Goal: Transaction & Acquisition: Obtain resource

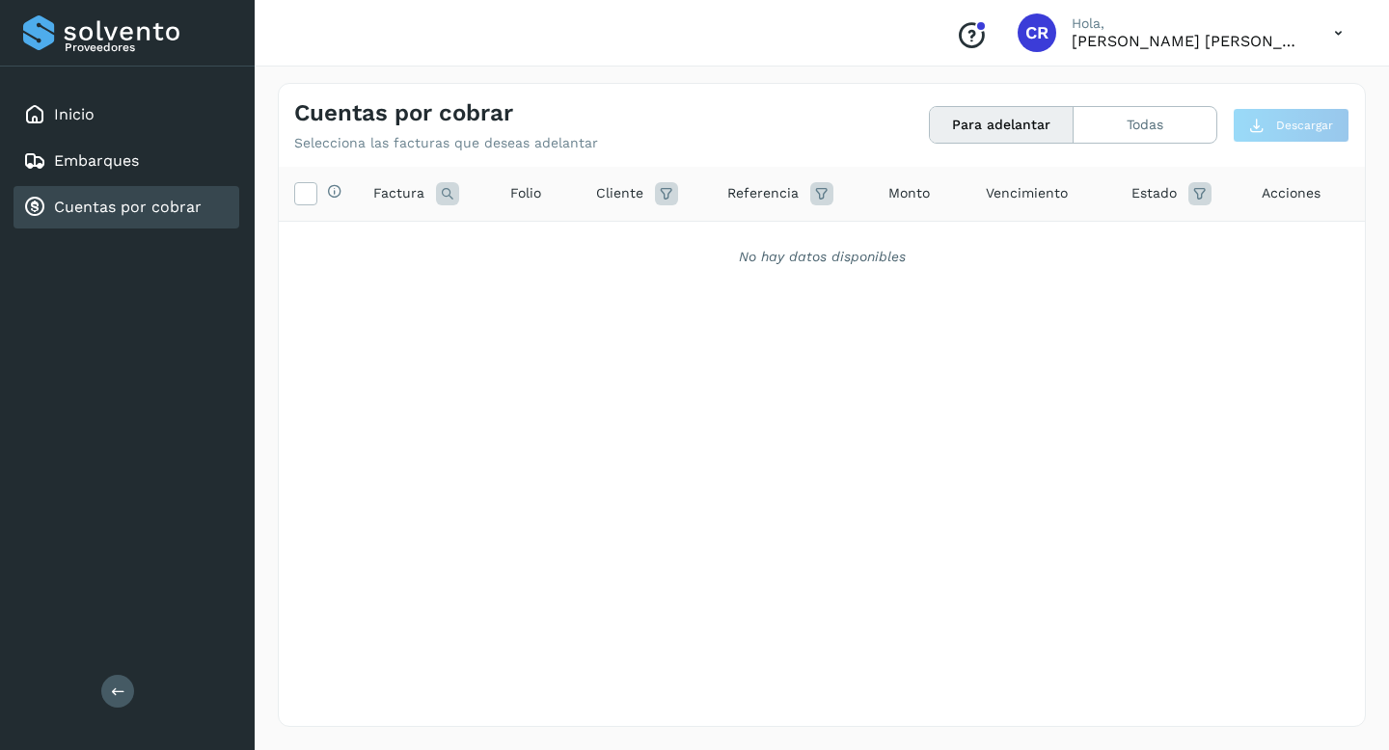
click at [160, 195] on div "Cuentas por cobrar" at bounding box center [127, 207] width 226 height 42
click at [1120, 123] on button "Todas" at bounding box center [1145, 125] width 143 height 36
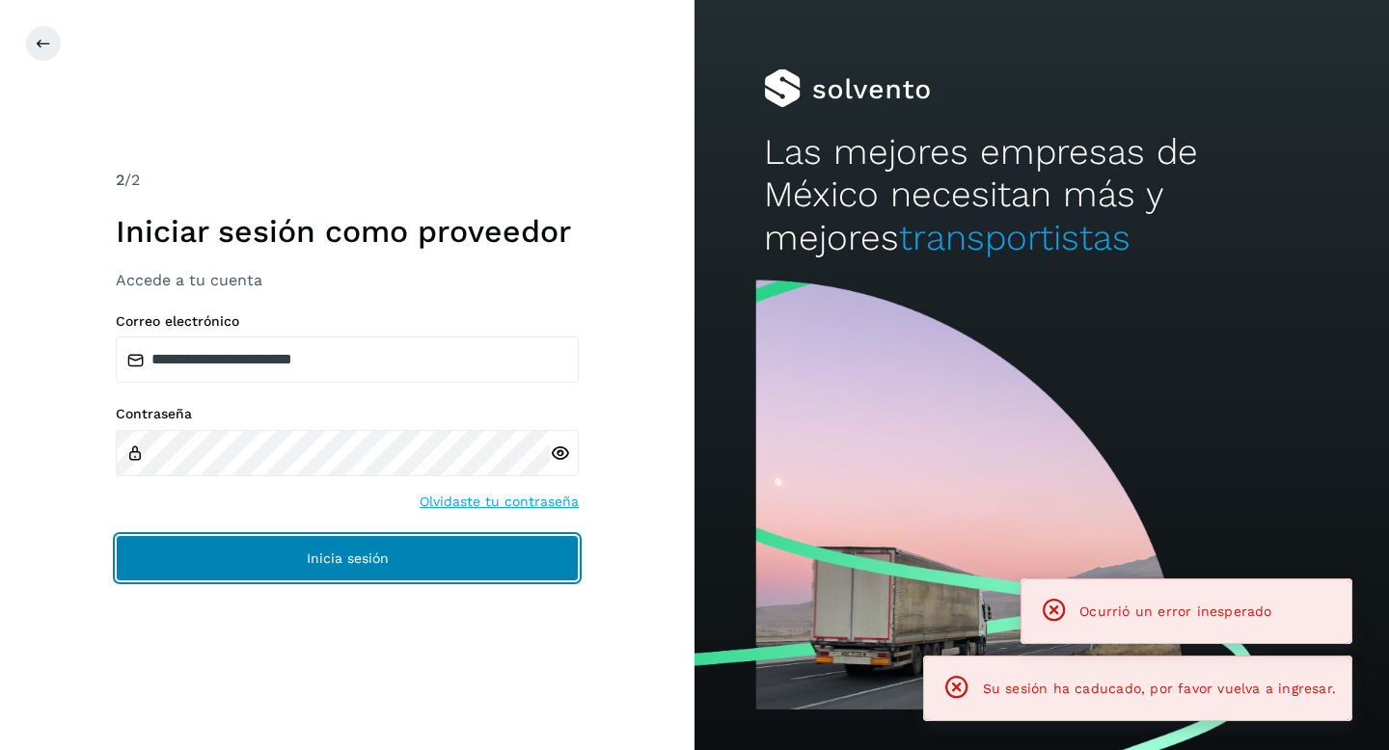
click at [373, 543] on button "Inicia sesión" at bounding box center [347, 558] width 463 height 46
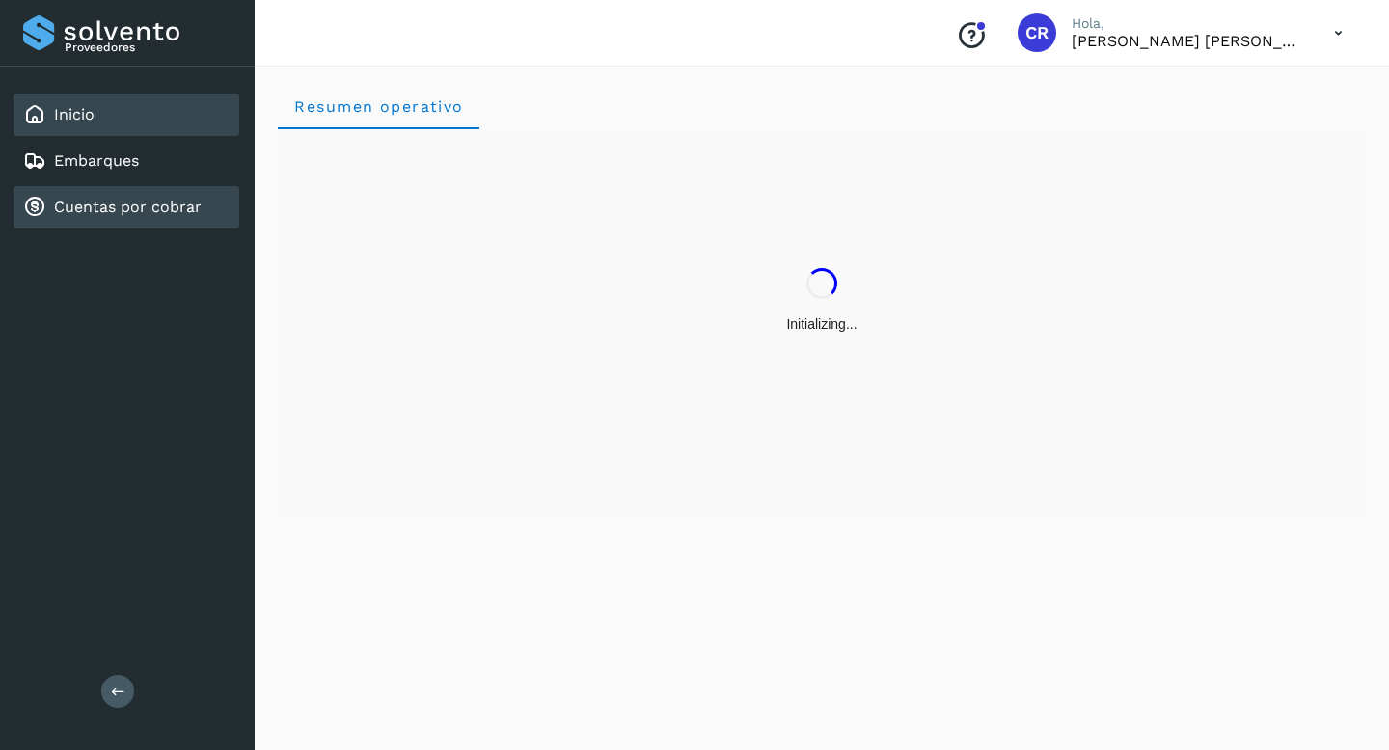
click at [171, 219] on div "Cuentas por cobrar" at bounding box center [127, 207] width 226 height 42
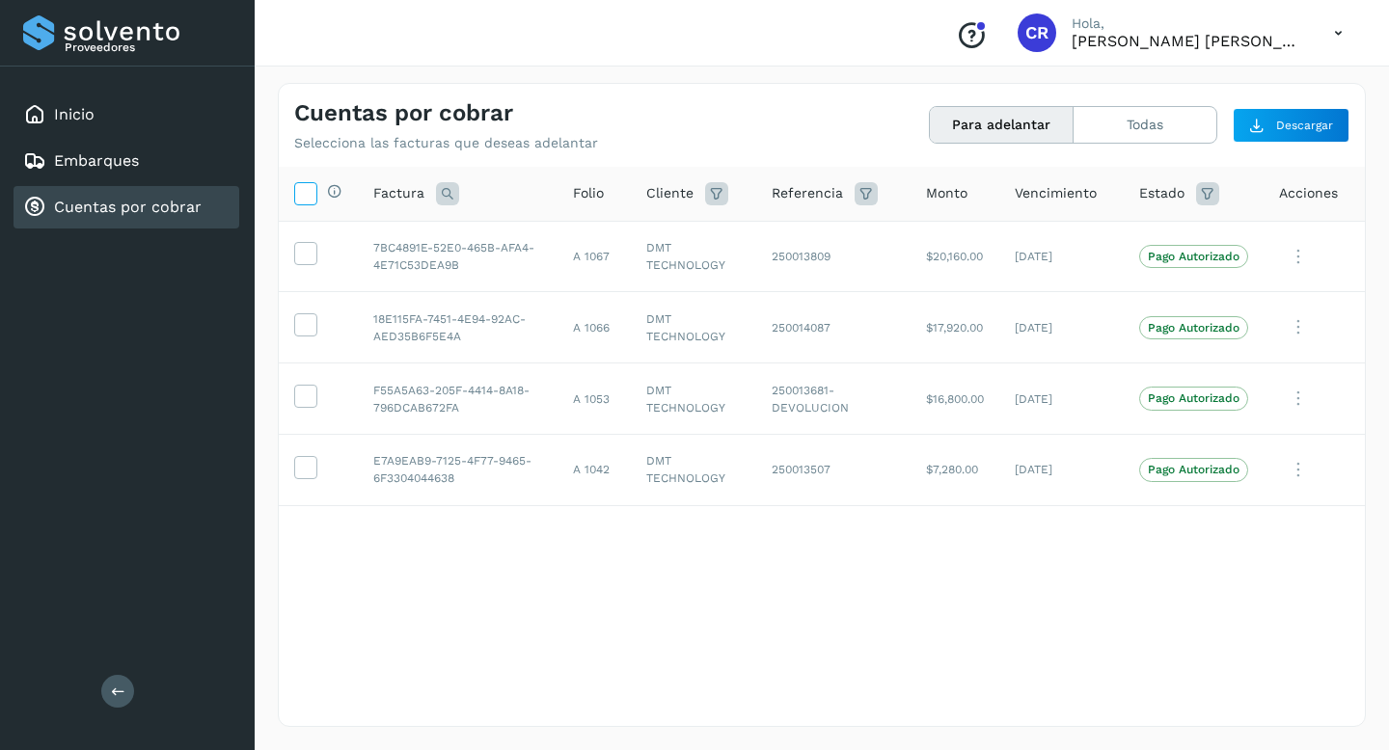
click at [296, 194] on icon at bounding box center [305, 192] width 20 height 20
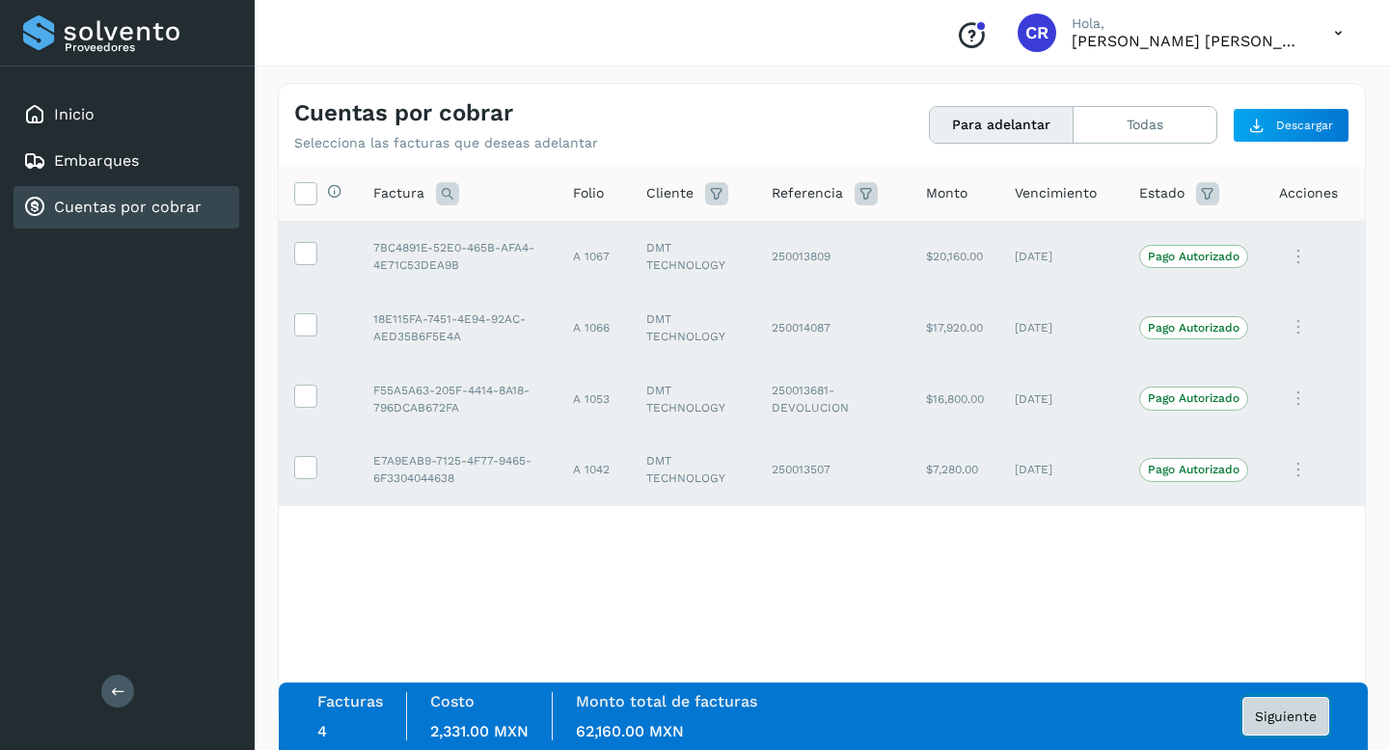
click at [1292, 721] on span "Siguiente" at bounding box center [1286, 717] width 62 height 14
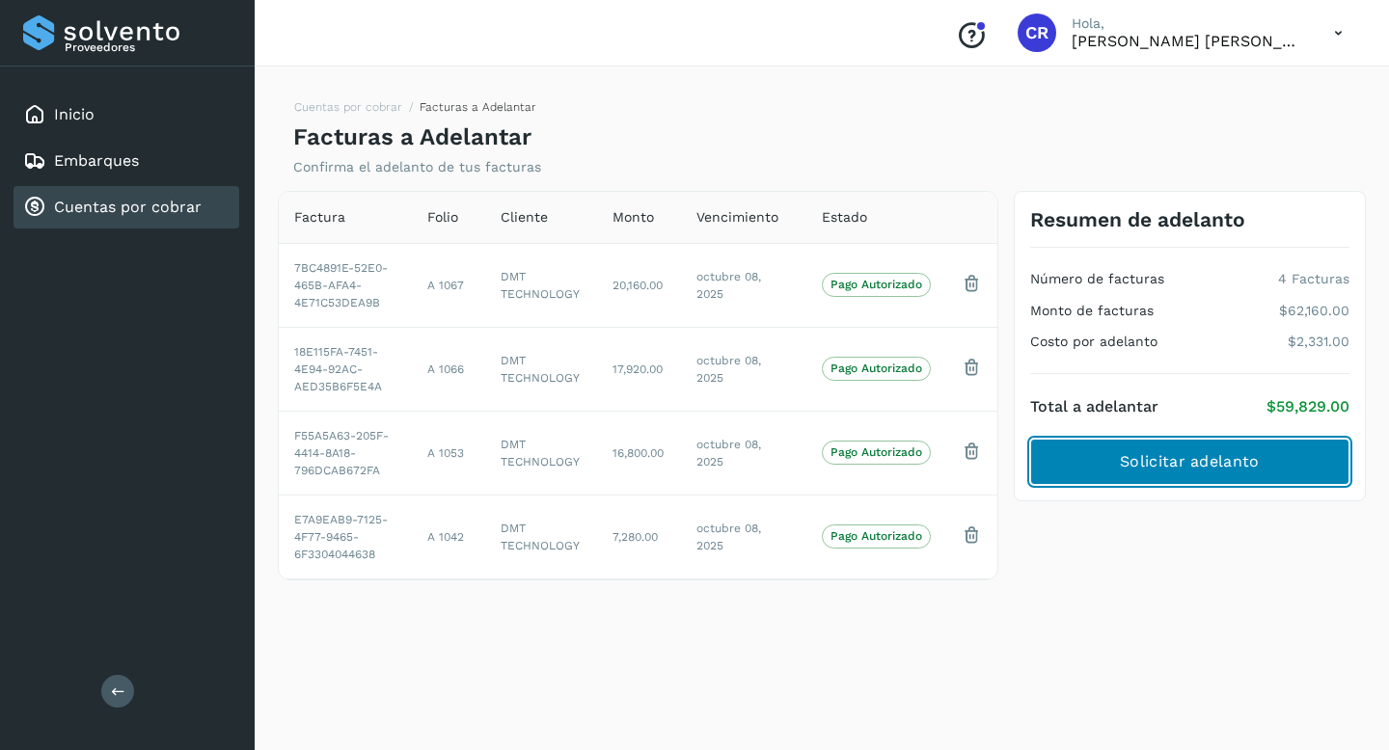
click at [1093, 465] on button "Solicitar adelanto" at bounding box center [1189, 462] width 319 height 46
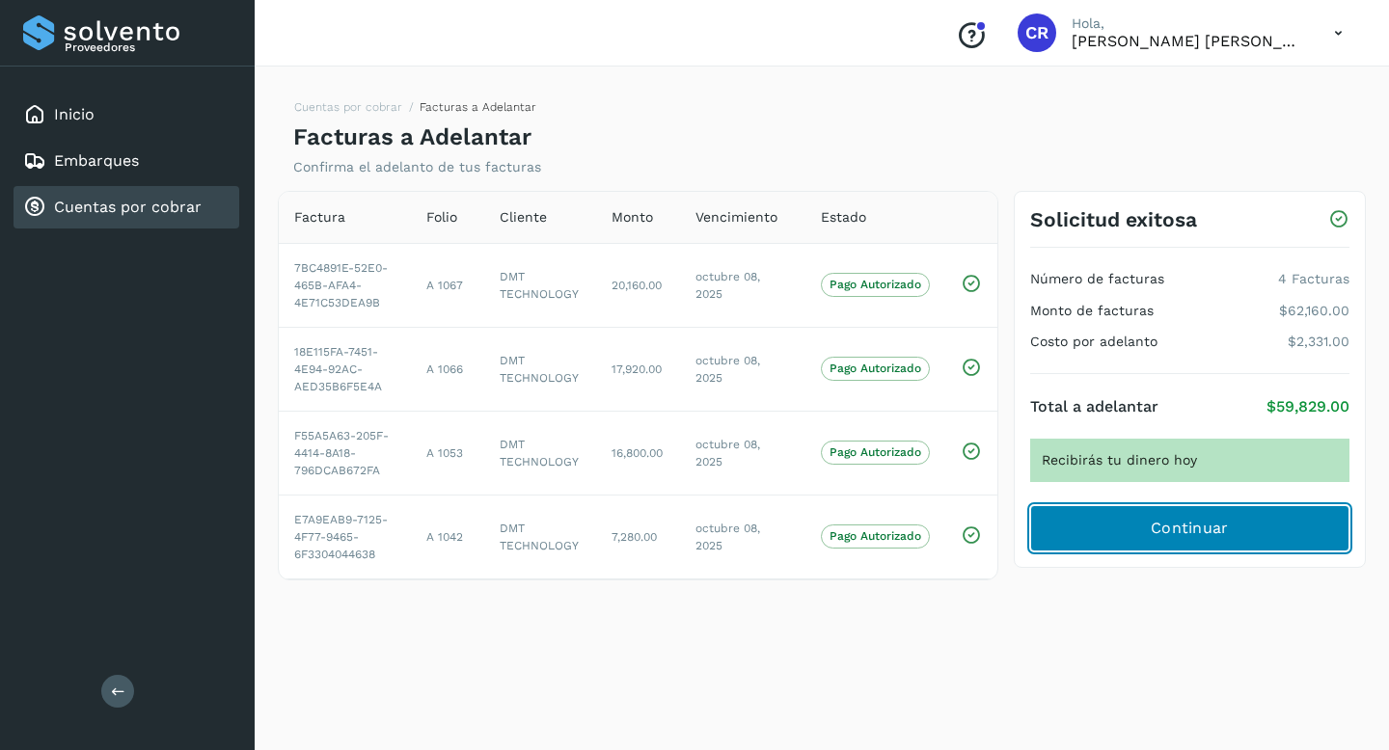
click at [1167, 532] on span "Continuar" at bounding box center [1190, 528] width 78 height 21
